Goal: Check status: Check status

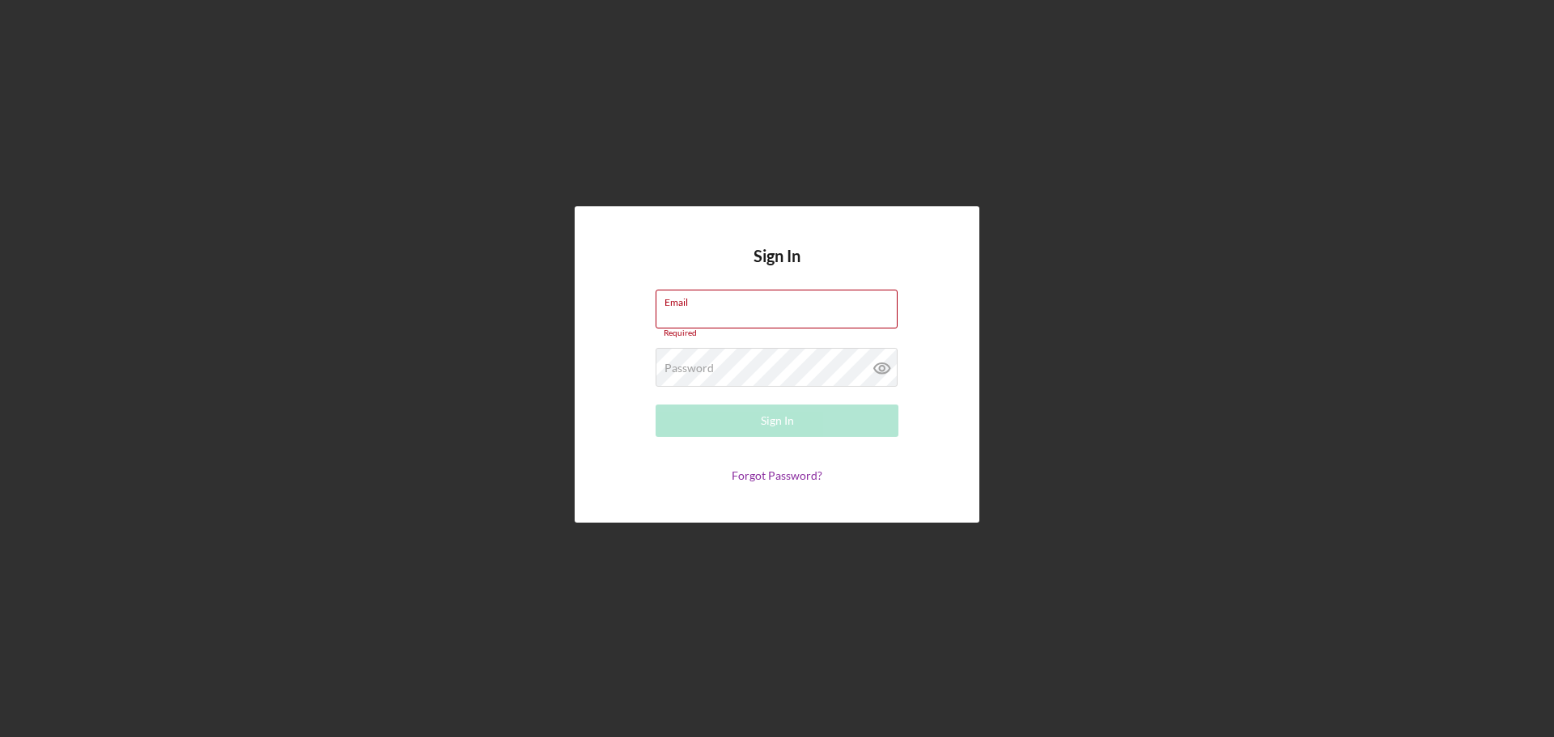
type input "[EMAIL_ADDRESS][DOMAIN_NAME]"
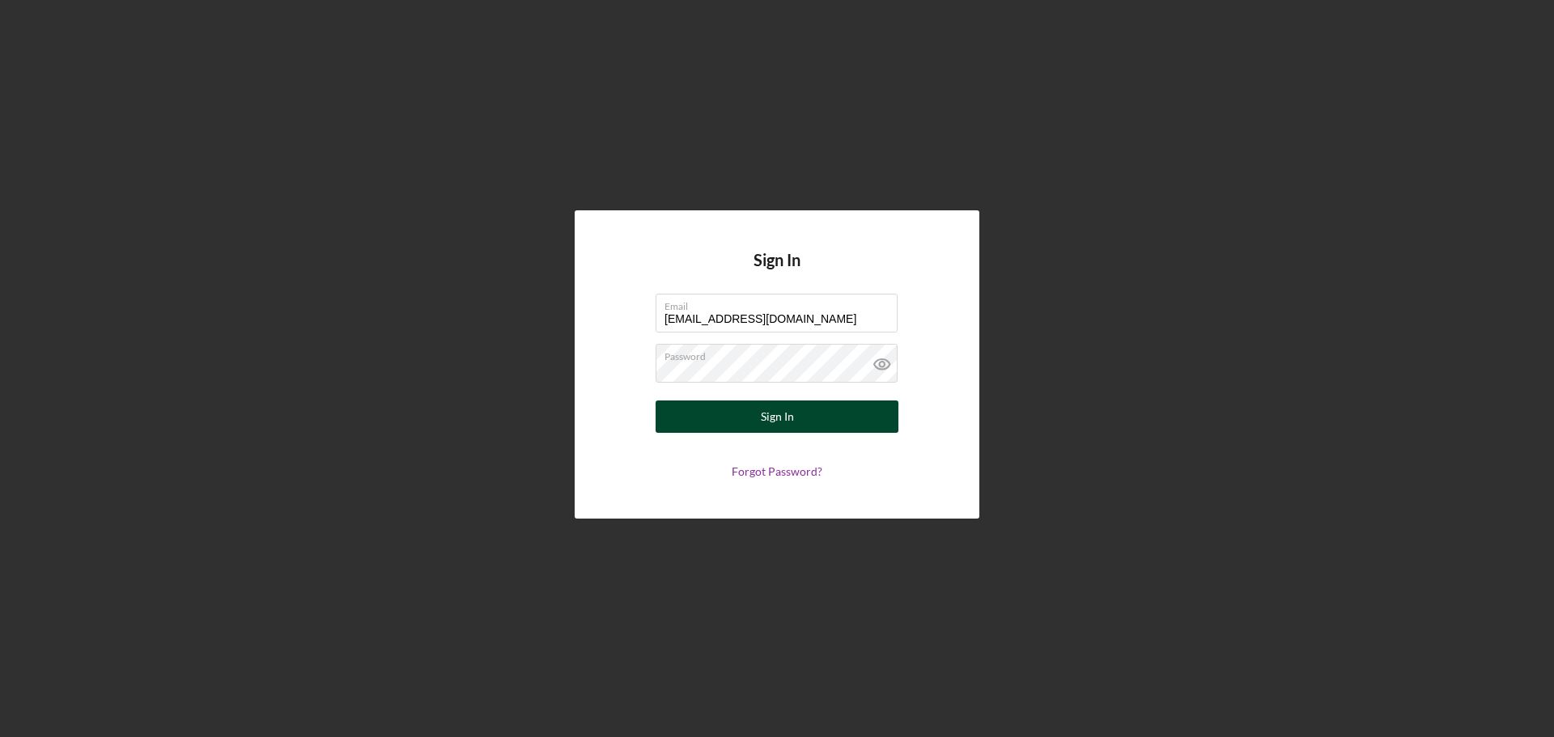
click at [784, 412] on div "Sign In" at bounding box center [777, 417] width 33 height 32
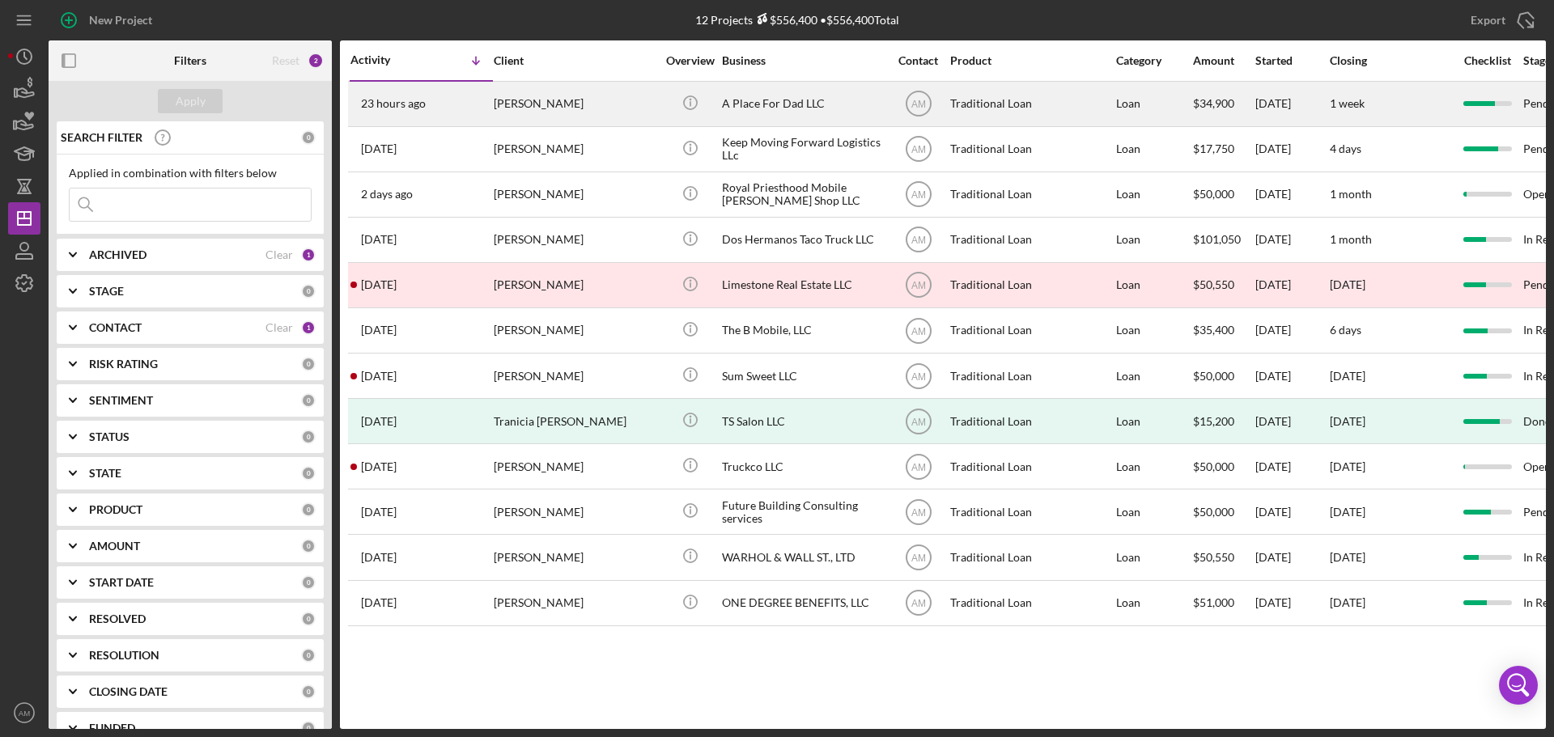
click at [549, 104] on div "[PERSON_NAME]" at bounding box center [575, 104] width 162 height 43
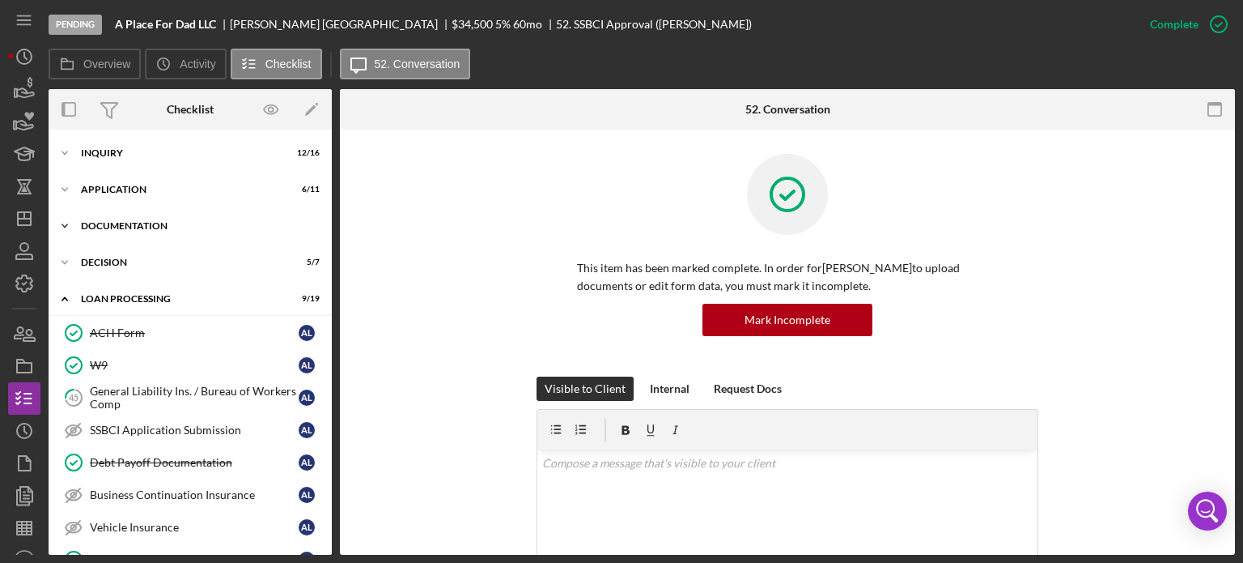
click at [130, 219] on div "Icon/Expander Documentation 26 / 30" at bounding box center [190, 226] width 283 height 32
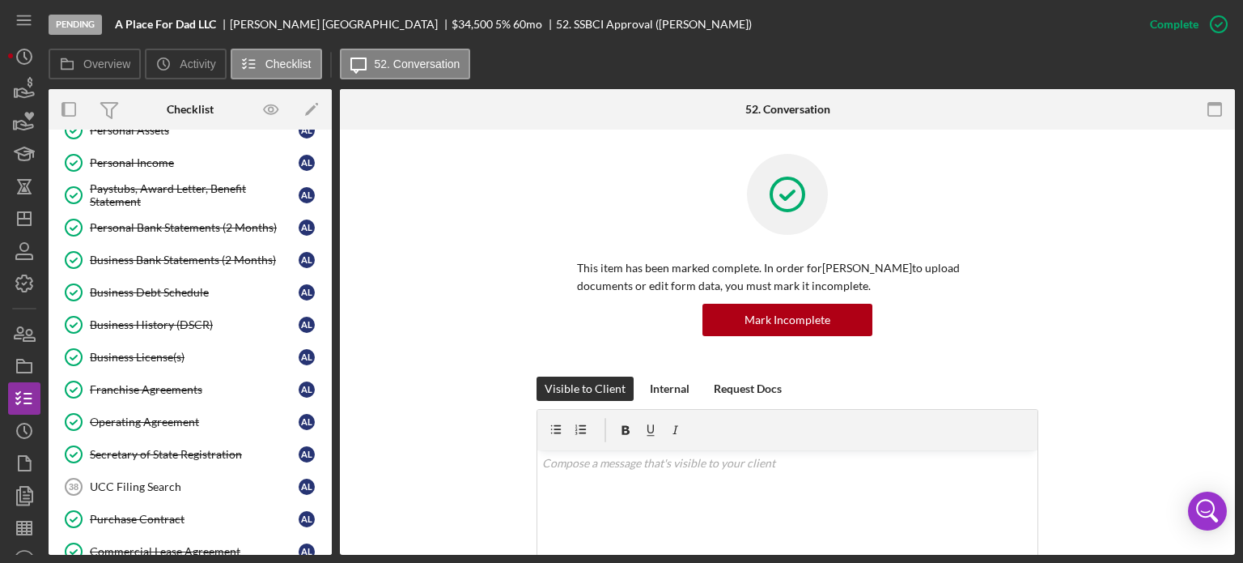
scroll to position [567, 0]
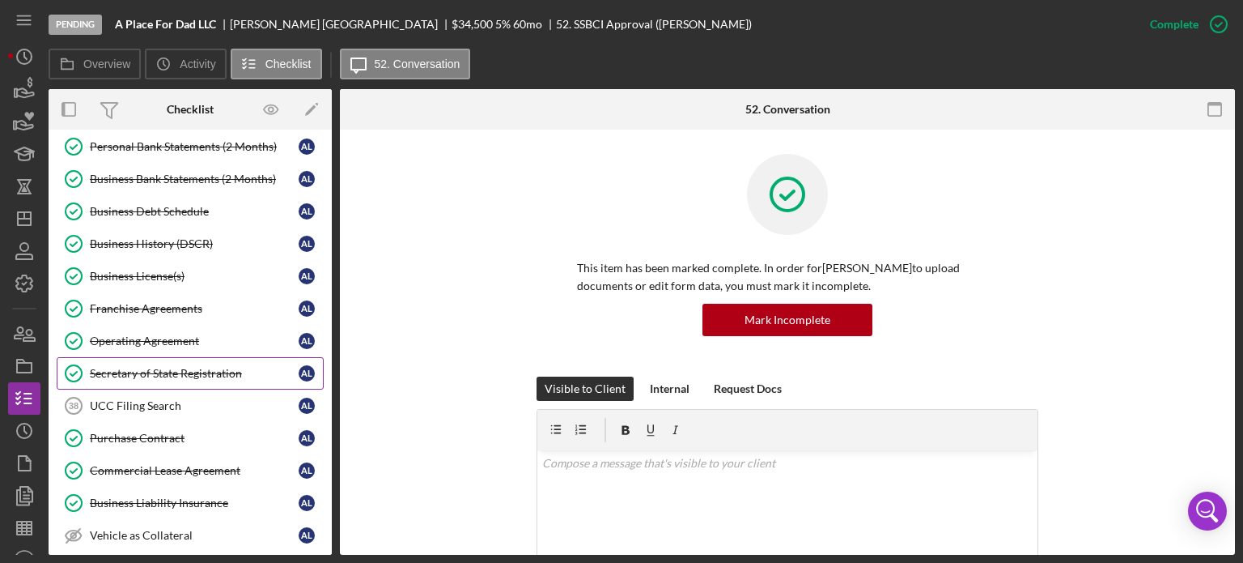
click at [165, 367] on div "Secretary of State Registration" at bounding box center [194, 373] width 209 height 13
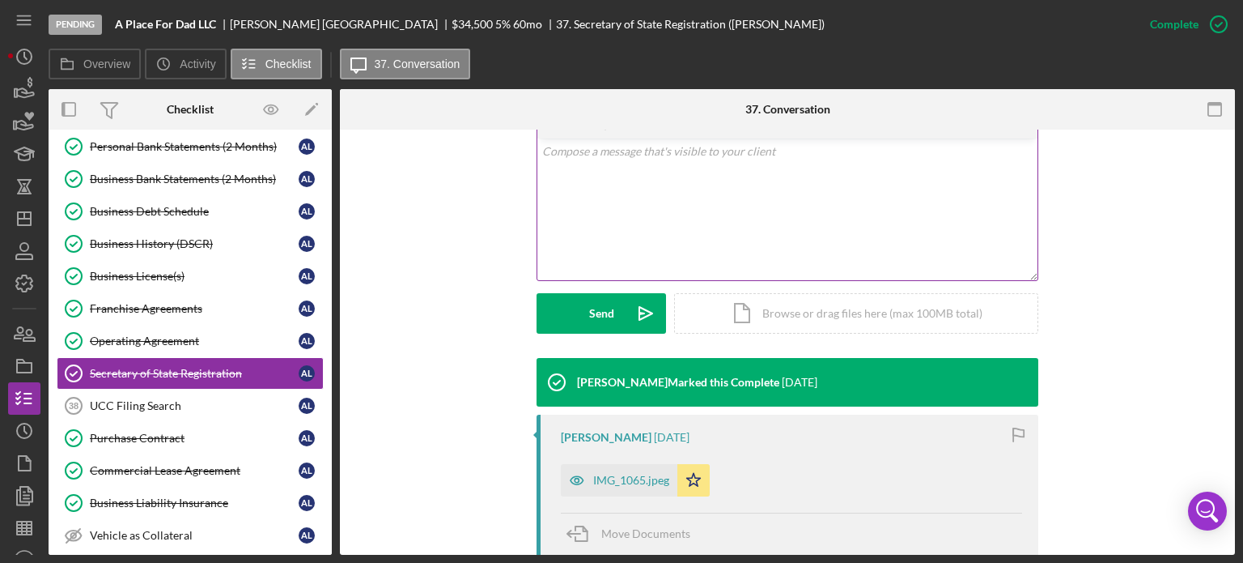
scroll to position [324, 0]
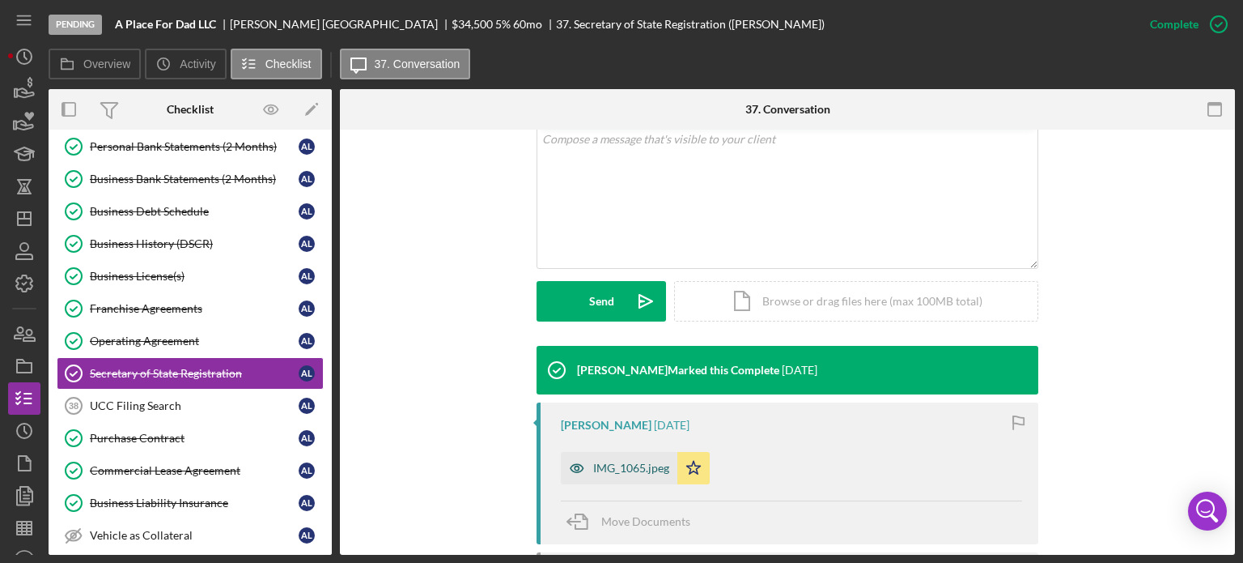
click at [624, 464] on div "IMG_1065.jpeg" at bounding box center [631, 467] width 76 height 13
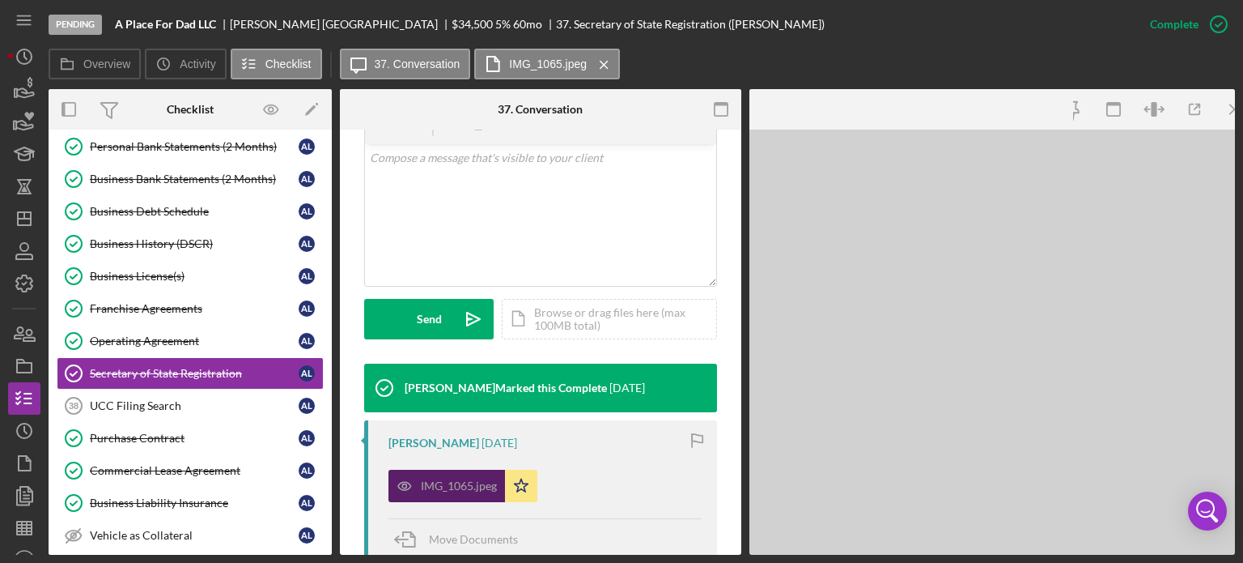
scroll to position [342, 0]
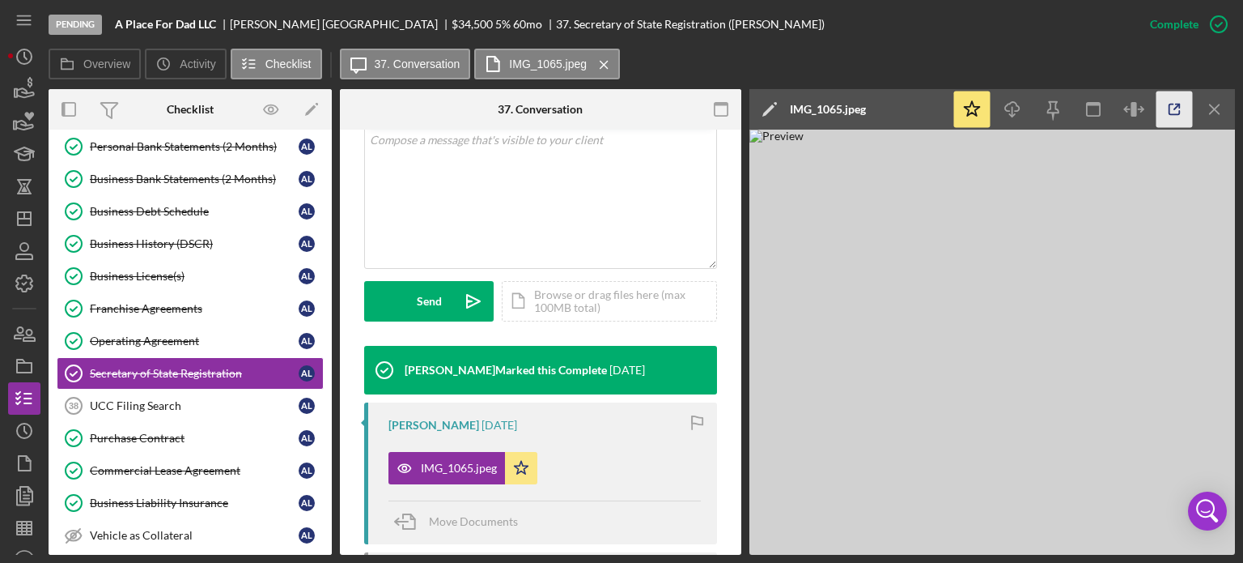
click at [1175, 103] on icon "button" at bounding box center [1175, 109] width 36 height 36
